Goal: Task Accomplishment & Management: Manage account settings

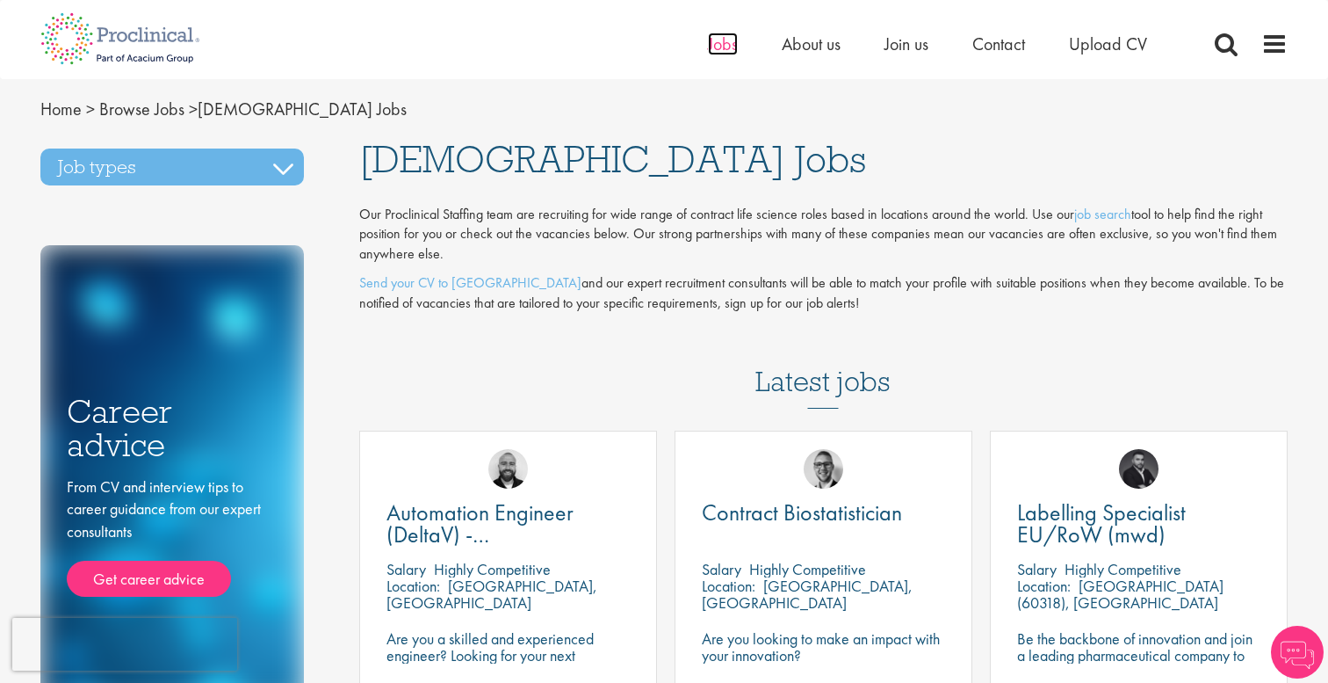
click at [718, 46] on span "Jobs" at bounding box center [723, 44] width 30 height 23
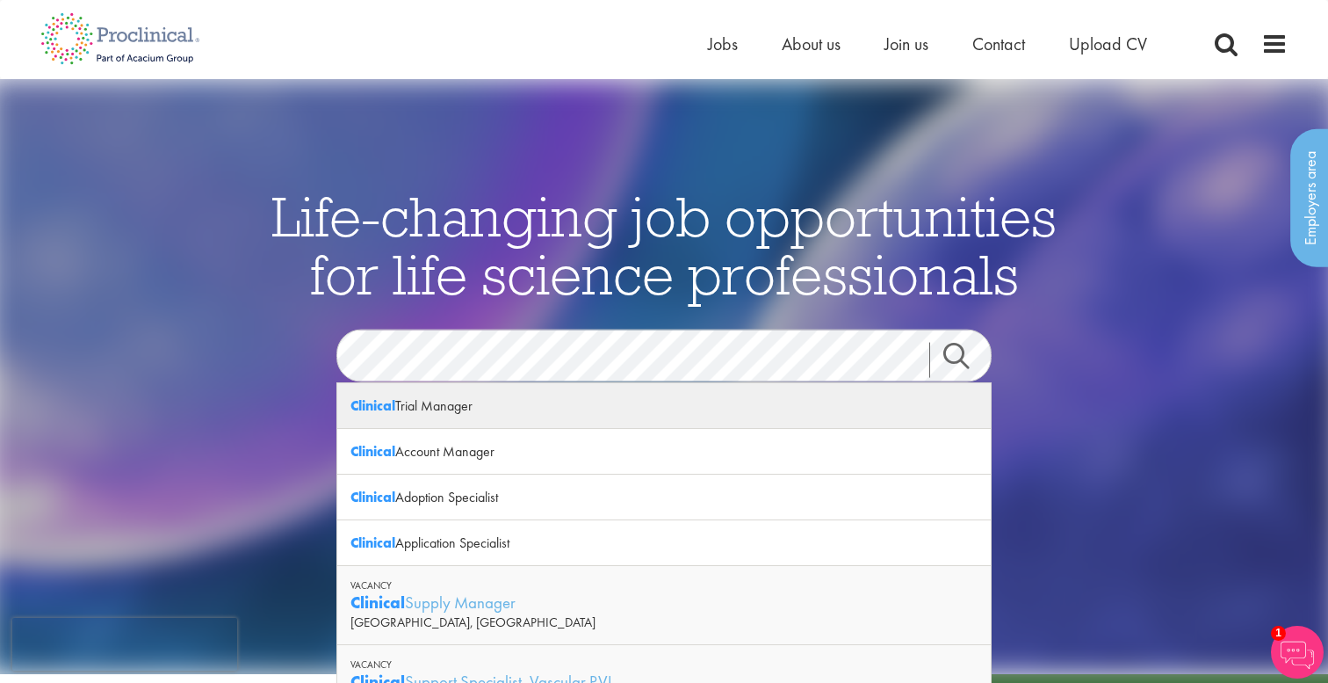
click at [444, 414] on div "Clinical Trial Manager" at bounding box center [664, 406] width 654 height 46
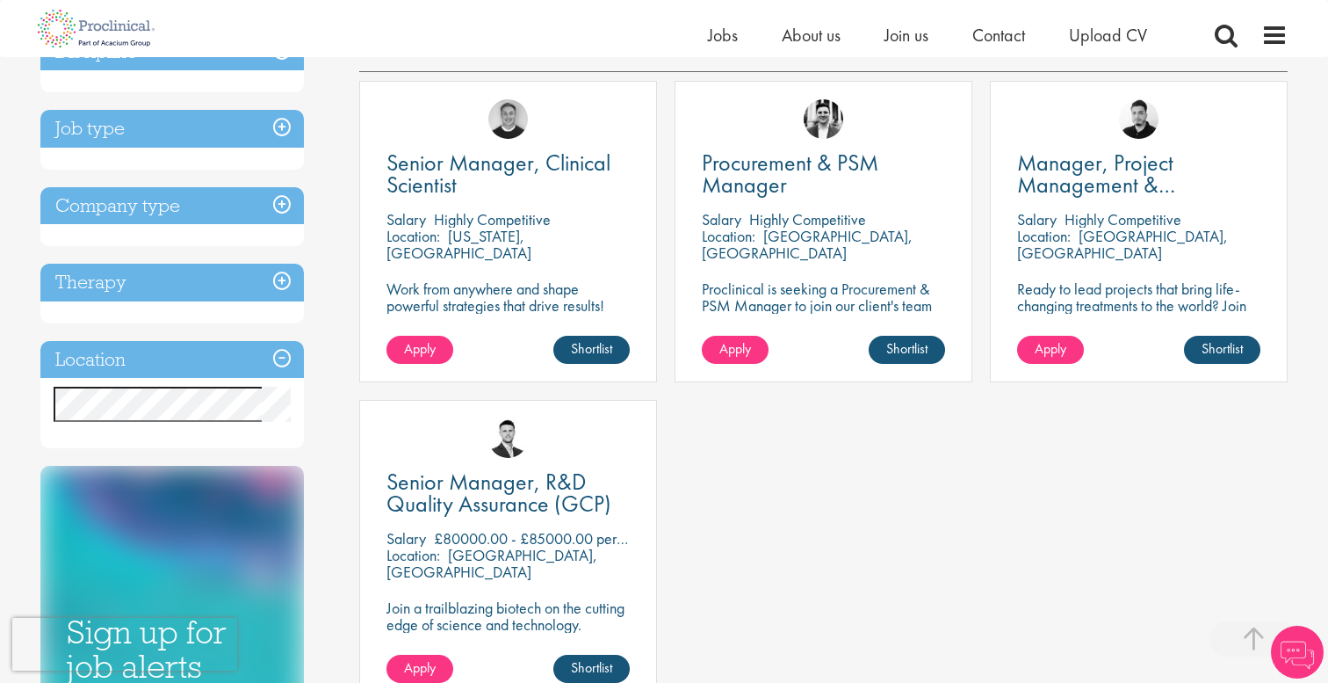
scroll to position [311, 0]
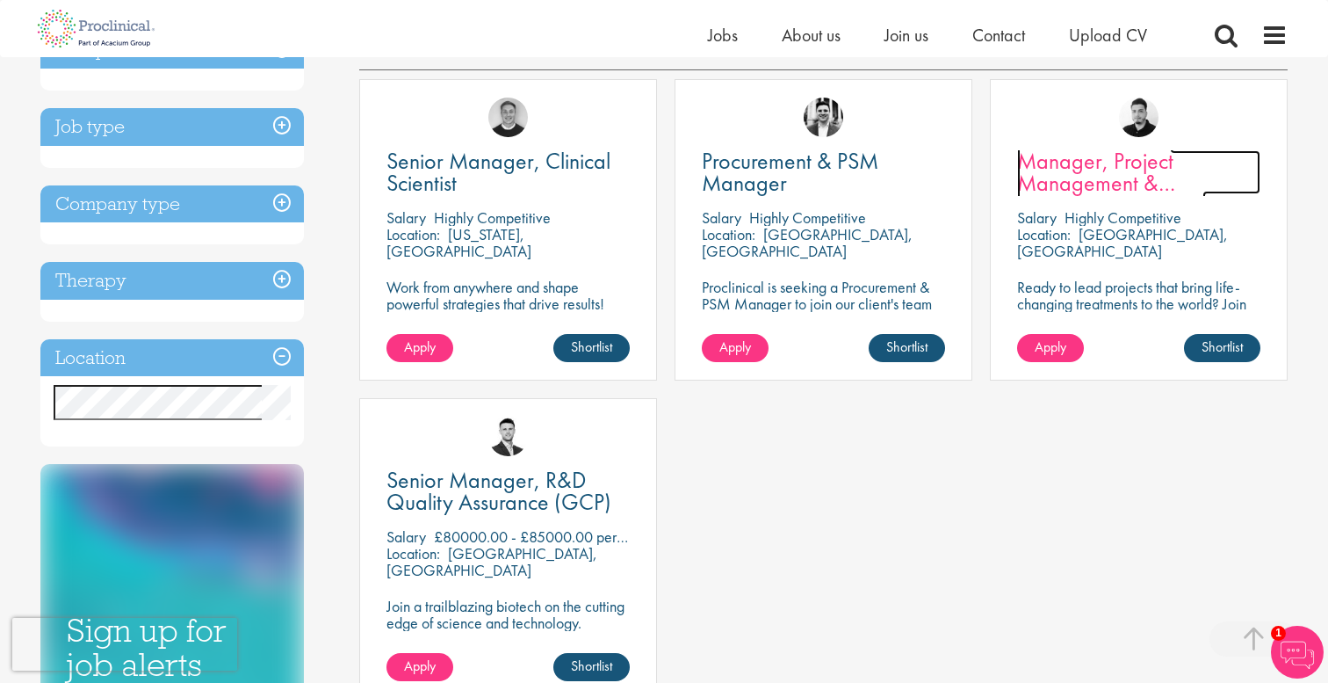
click at [1059, 164] on span "Manager, Project Management & Operational Delivery" at bounding box center [1111, 183] width 189 height 74
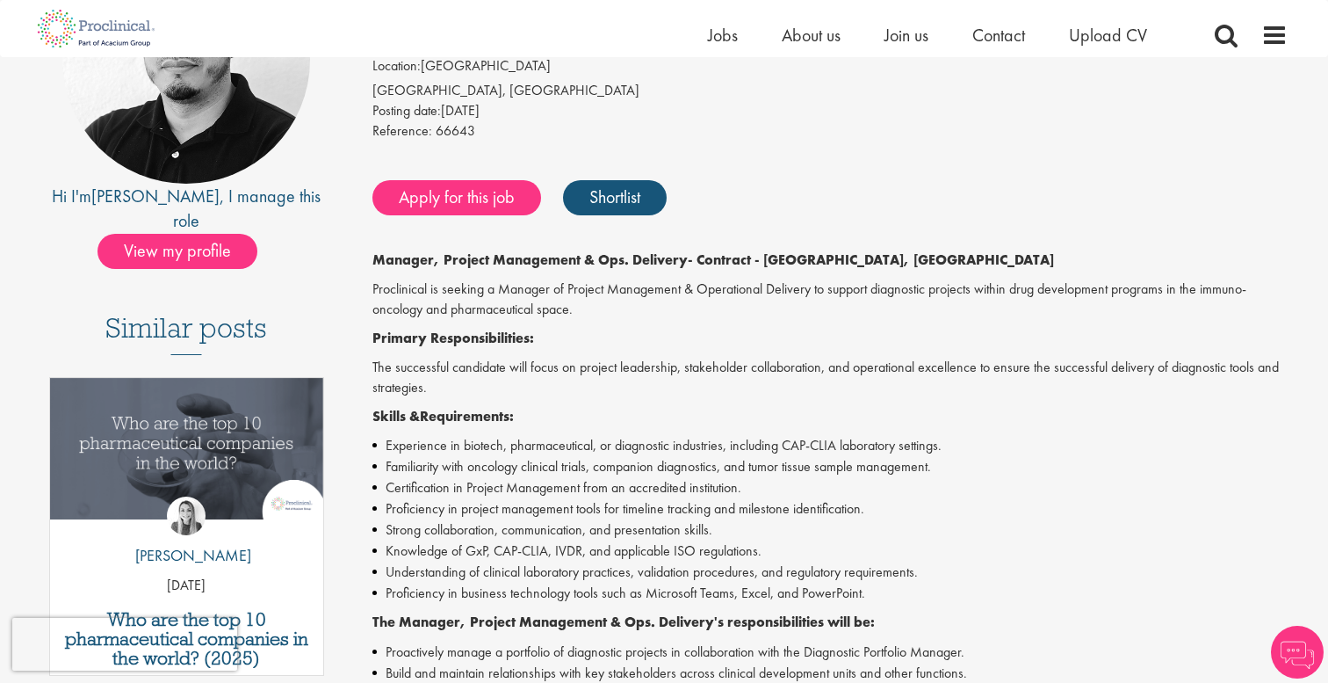
scroll to position [267, 0]
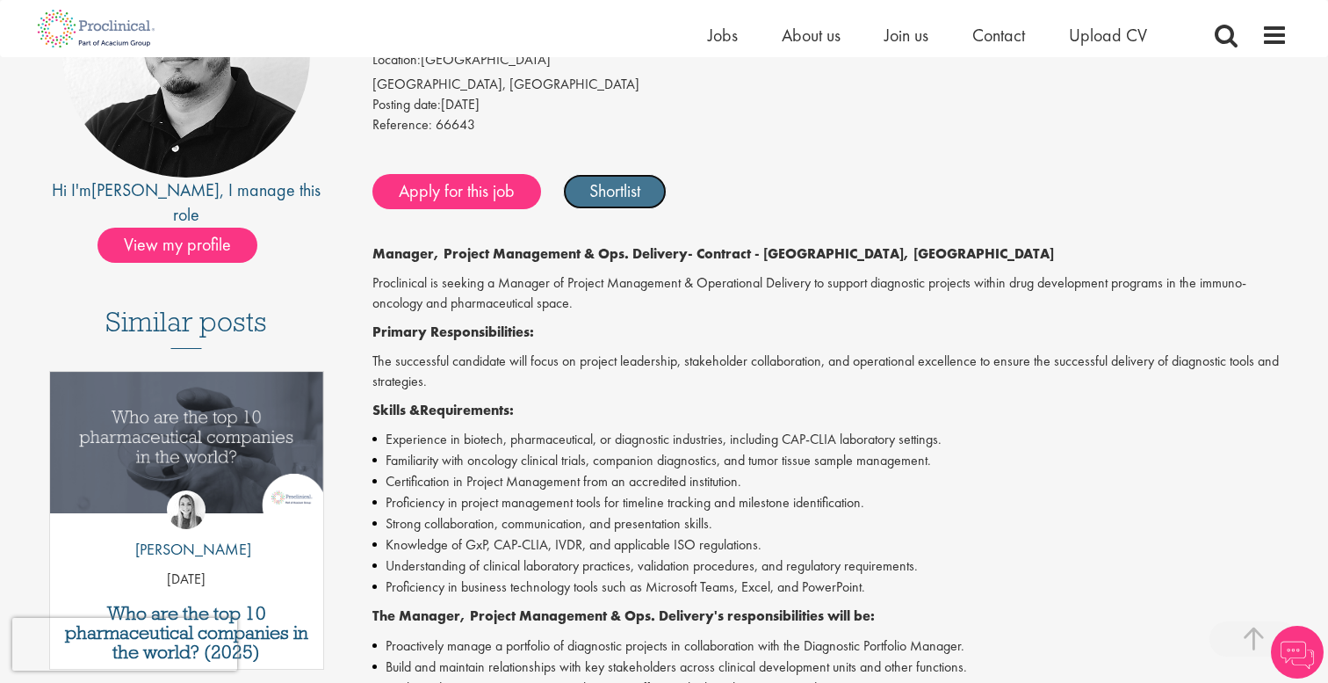
click at [643, 183] on link "Shortlist" at bounding box center [615, 191] width 104 height 35
click at [611, 188] on link "Shortlisted" at bounding box center [624, 191] width 122 height 35
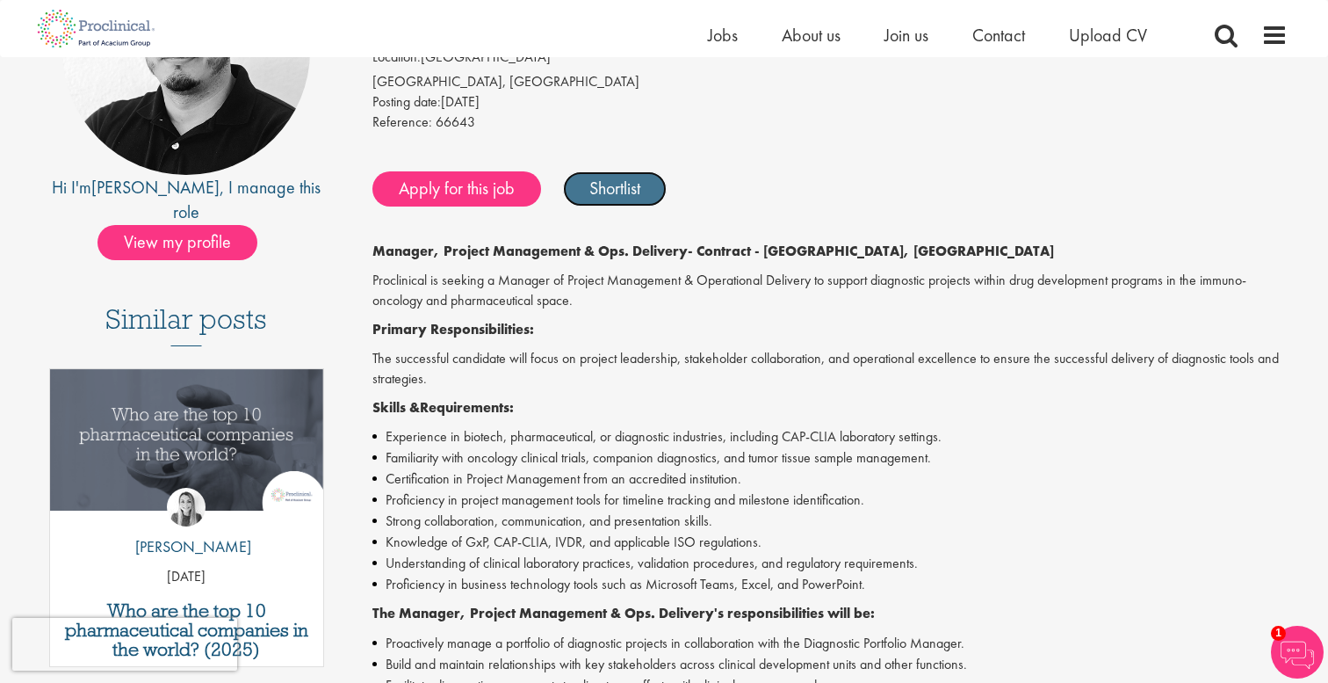
scroll to position [0, 0]
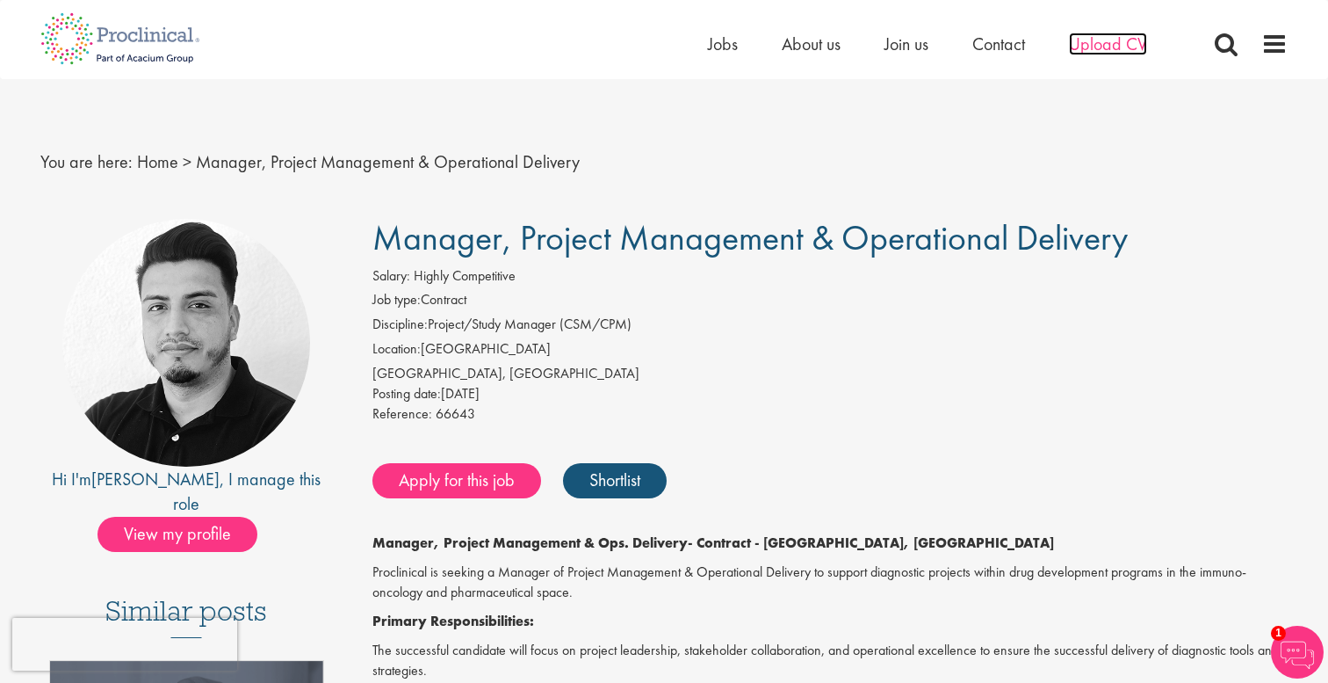
click at [1107, 54] on span "Upload CV" at bounding box center [1108, 44] width 78 height 23
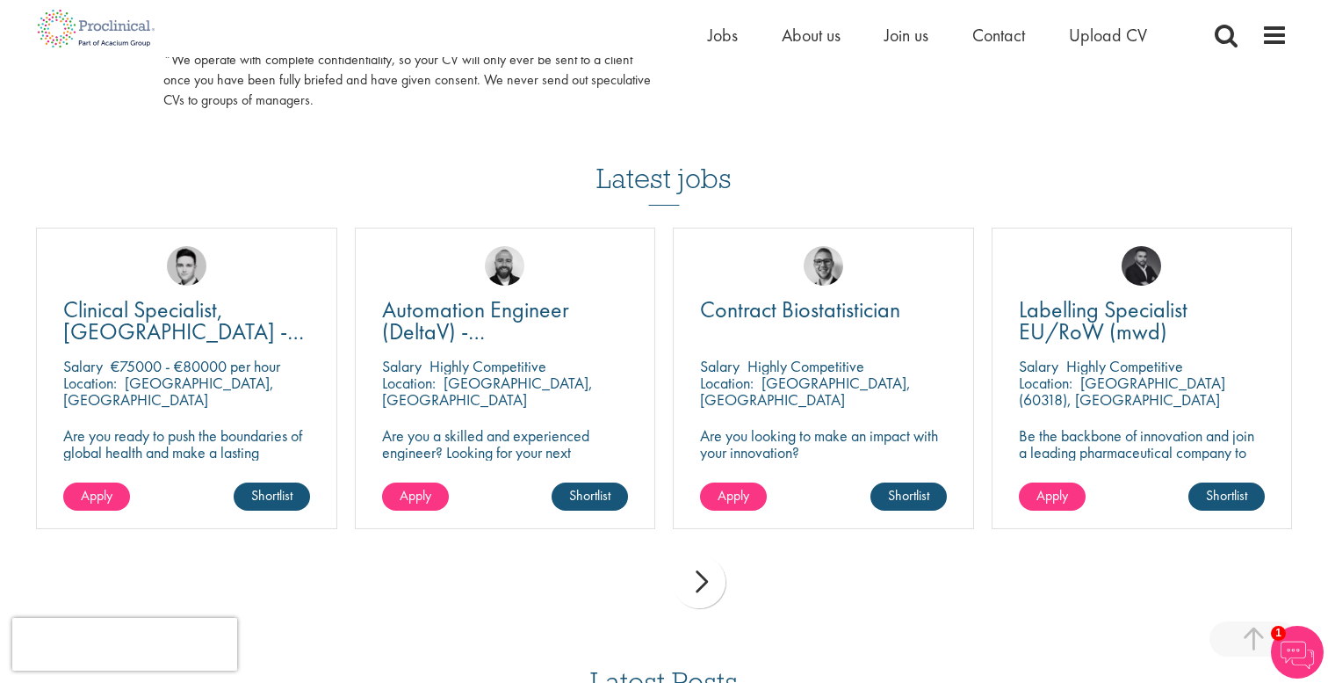
scroll to position [1119, 0]
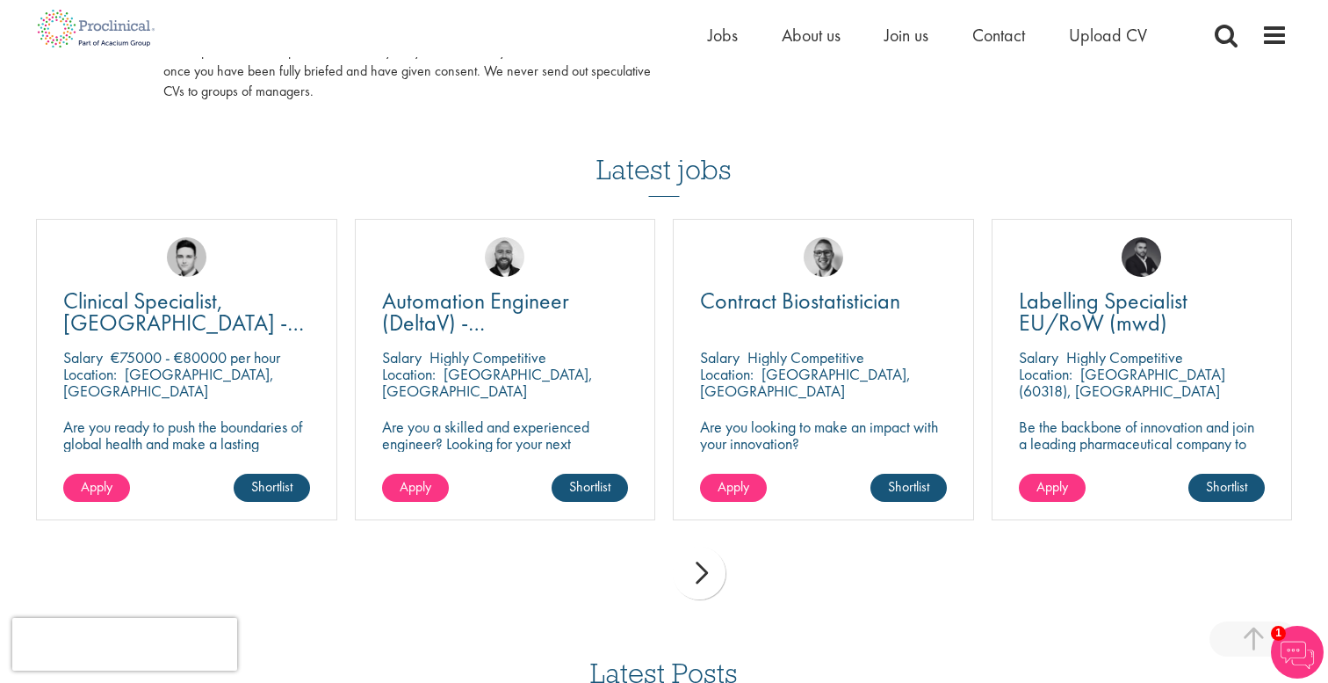
click at [714, 571] on div "next" at bounding box center [699, 572] width 53 height 53
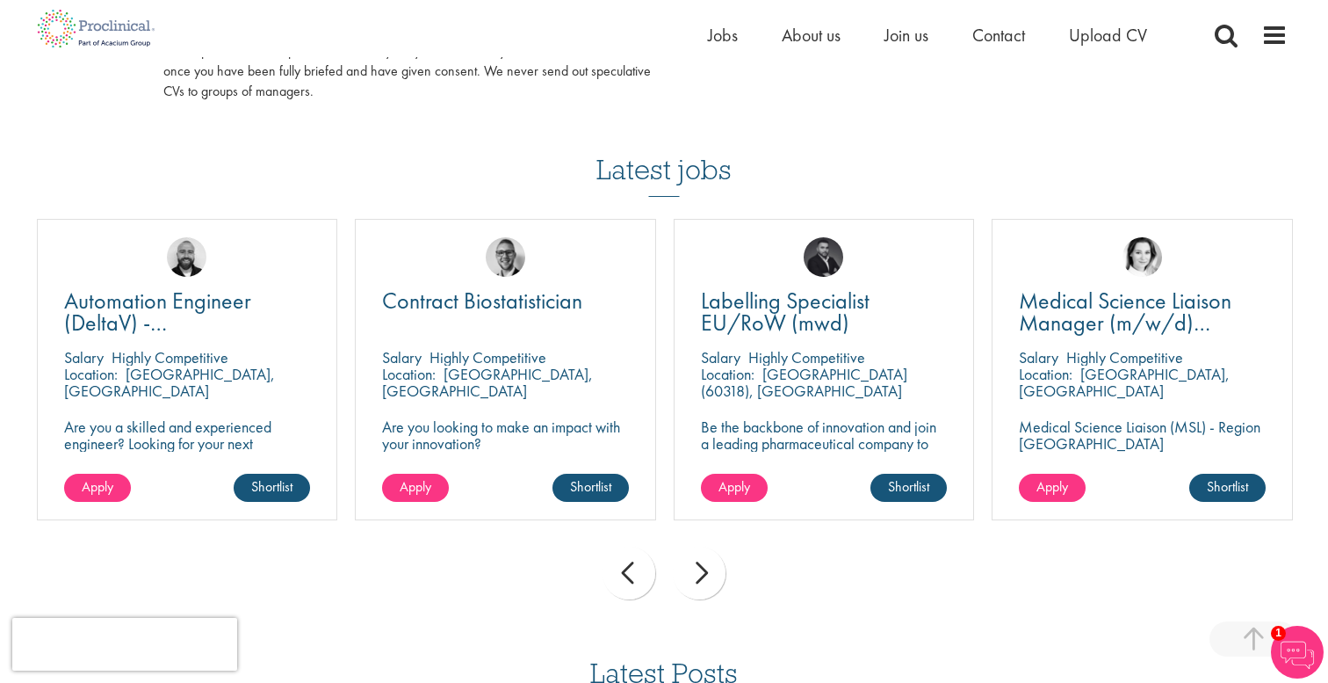
click at [703, 574] on div "next" at bounding box center [699, 572] width 53 height 53
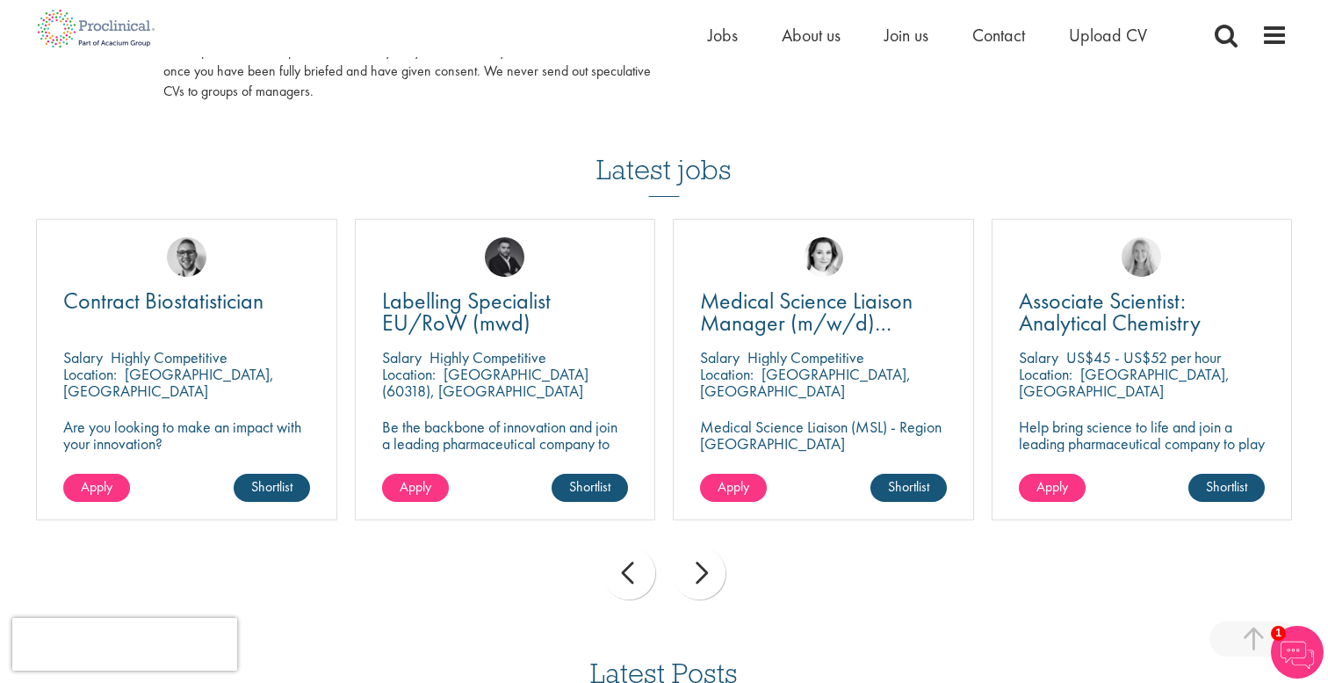
click at [703, 574] on div "next" at bounding box center [699, 572] width 53 height 53
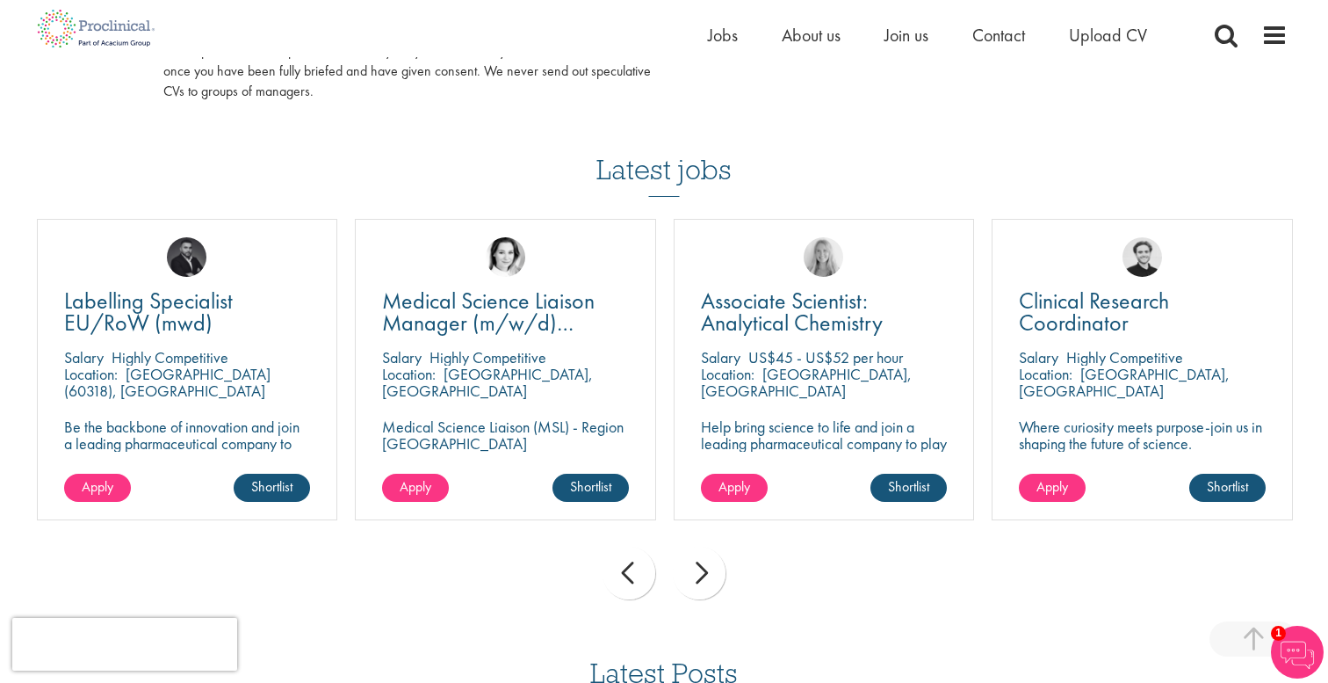
click at [703, 574] on div "next" at bounding box center [699, 572] width 53 height 53
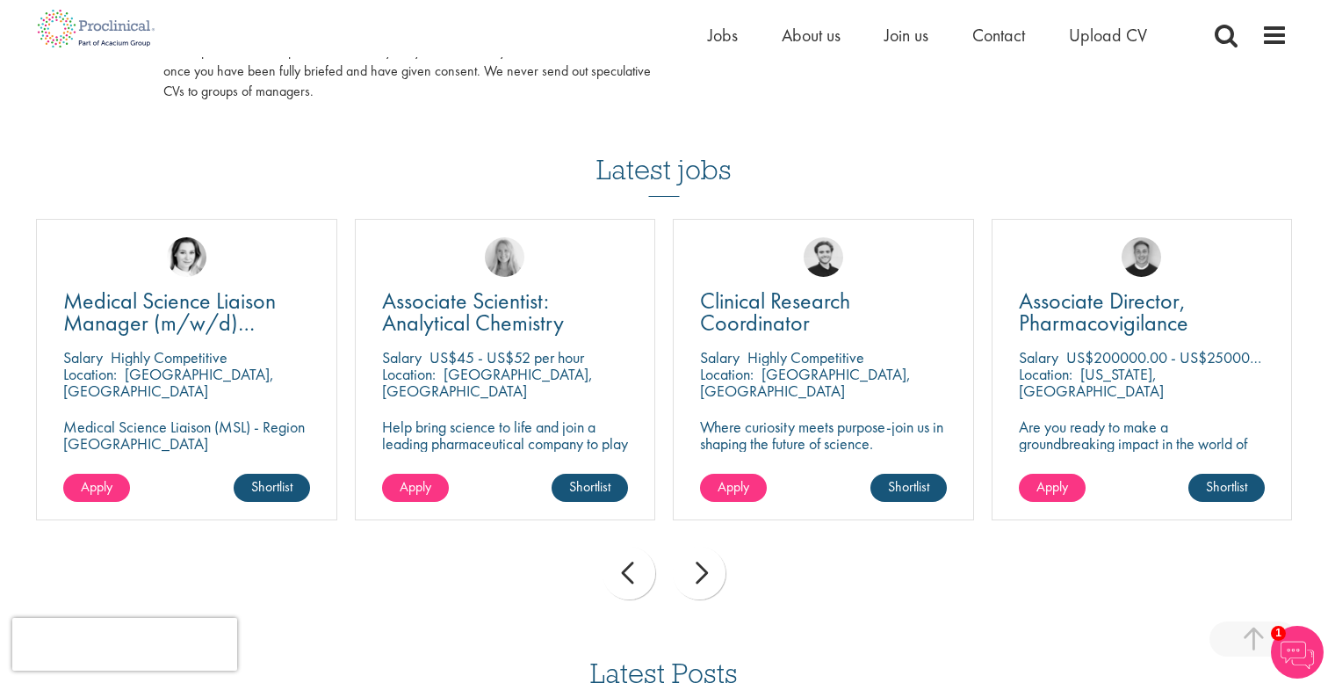
click at [703, 573] on div "next" at bounding box center [699, 572] width 53 height 53
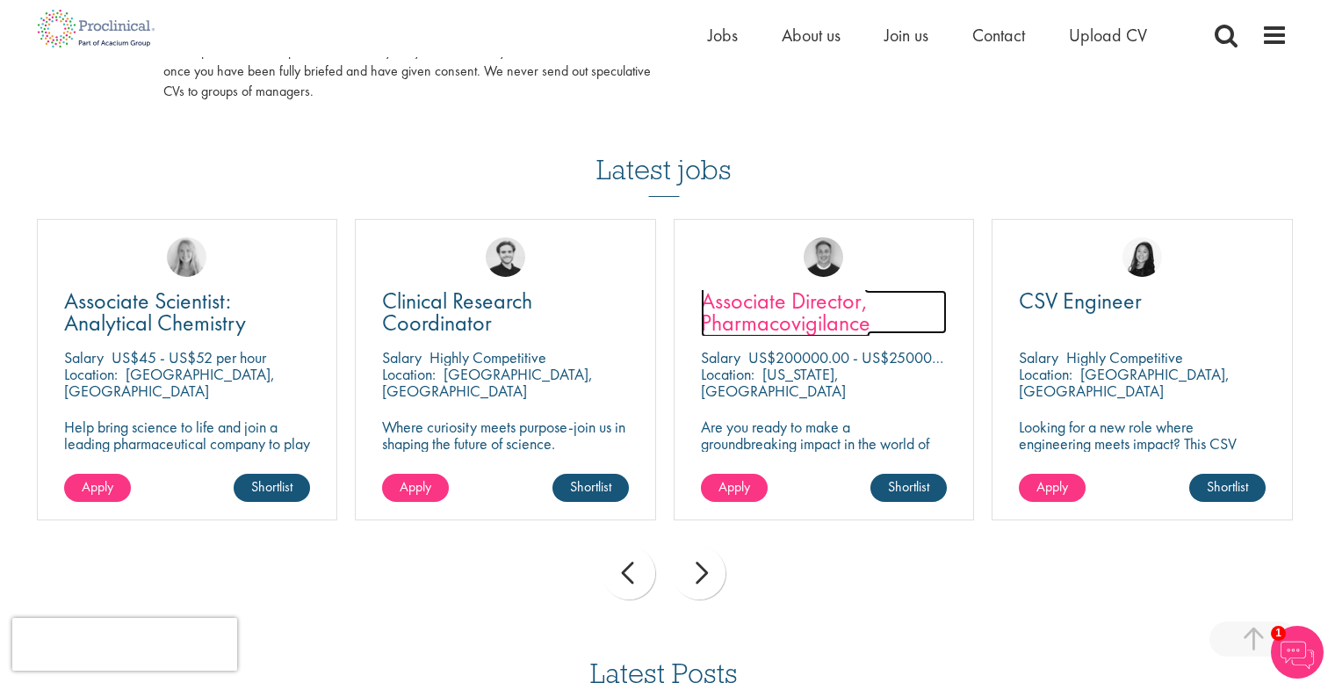
click at [756, 320] on span "Associate Director, Pharmacovigilance" at bounding box center [786, 312] width 170 height 52
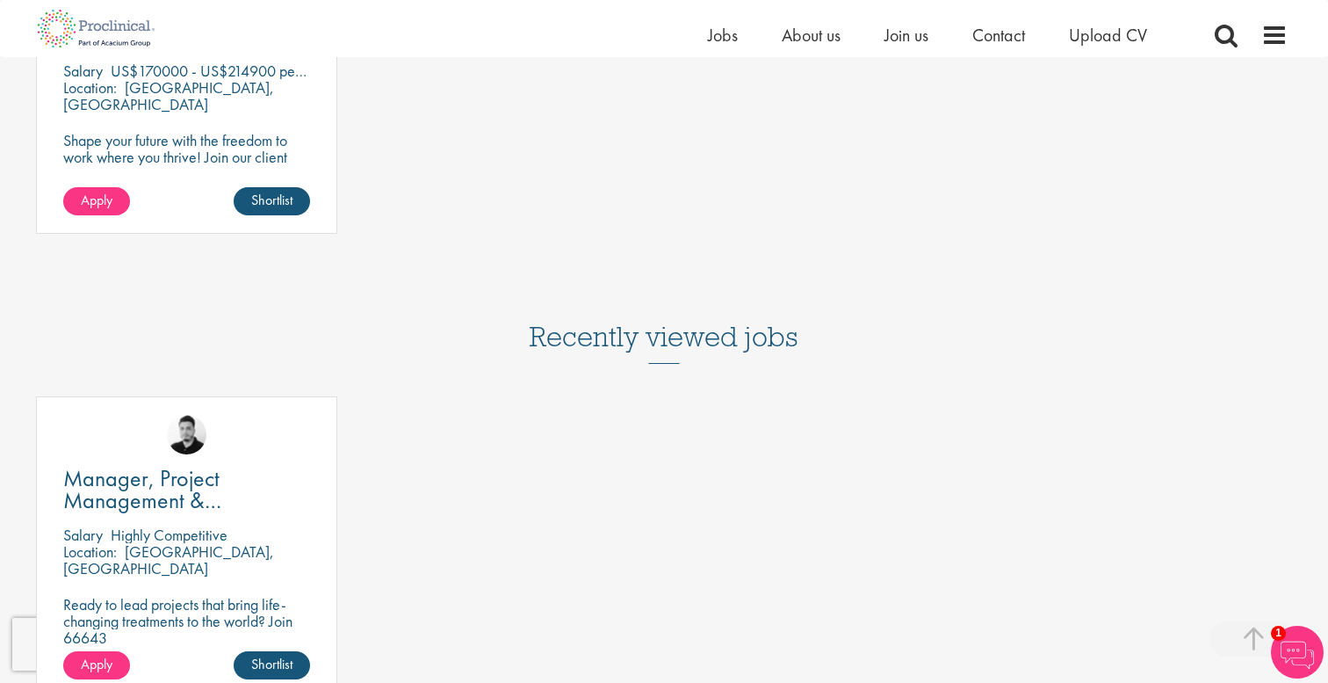
scroll to position [1755, 0]
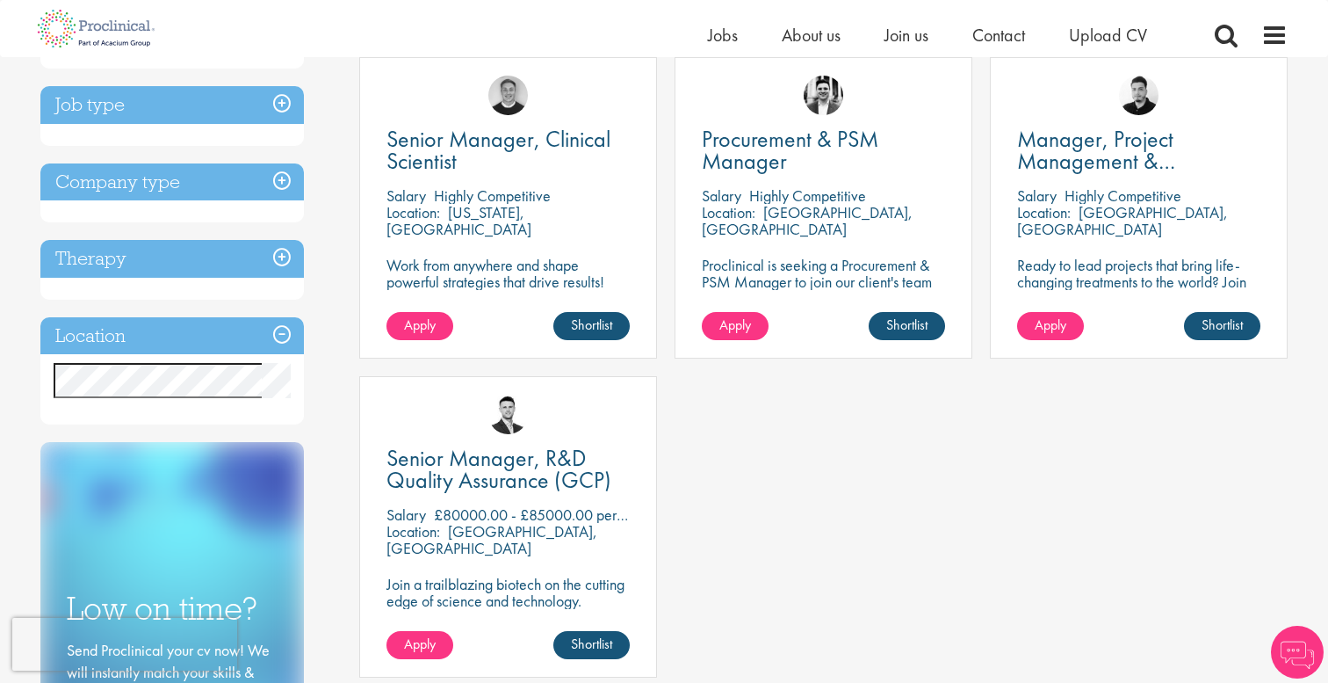
scroll to position [311, 0]
